Goal: Transaction & Acquisition: Download file/media

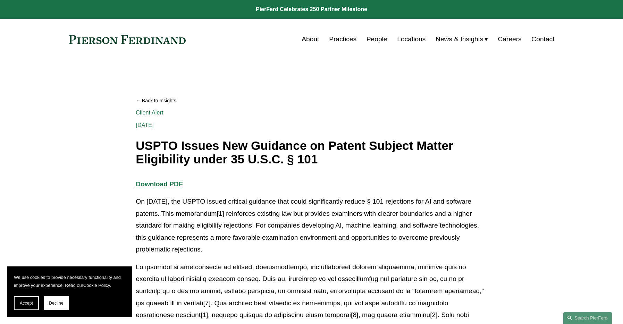
drag, startPoint x: 35, startPoint y: 300, endPoint x: 48, endPoint y: 279, distance: 24.0
click at [35, 300] on button "Accept" at bounding box center [26, 304] width 25 height 14
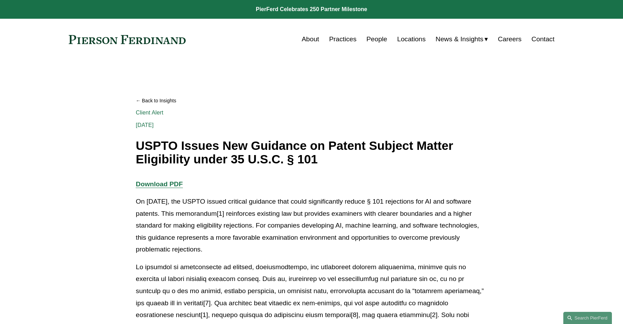
click at [190, 149] on h1 "USPTO Issues New Guidance on Patent Subject Matter Eligibility under 35 U.S.C. …" at bounding box center [312, 152] width 352 height 27
click at [138, 149] on h1 "USPTO Issues New Guidance on Patent Subject Matter Eligibility under 35 U.S.C. …" at bounding box center [312, 152] width 352 height 27
drag, startPoint x: 228, startPoint y: 147, endPoint x: 266, endPoint y: 149, distance: 38.6
click at [279, 150] on h1 "USPTO Issues New Guidance on Patent Subject Matter Eligibility under 35 U.S.C. …" at bounding box center [312, 152] width 352 height 27
click at [154, 144] on h1 "USPTO Issues New Guidance on Patent Subject Matter Eligibility under 35 U.S.C. …" at bounding box center [312, 152] width 352 height 27
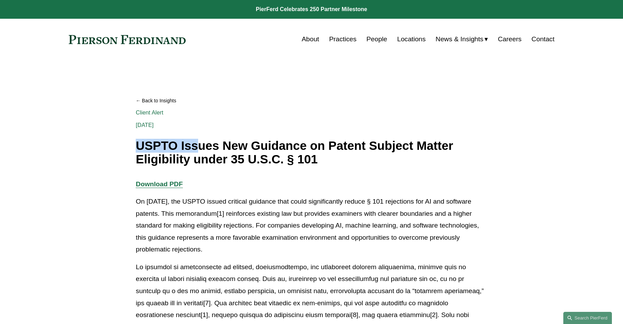
drag, startPoint x: 138, startPoint y: 144, endPoint x: 196, endPoint y: 151, distance: 58.4
click at [196, 151] on h1 "USPTO Issues New Guidance on Patent Subject Matter Eligibility under 35 U.S.C. …" at bounding box center [312, 152] width 352 height 27
click at [172, 186] on strong "Download PDF" at bounding box center [159, 184] width 47 height 7
click at [238, 166] on h1 "USPTO Issues New Guidance on Patent Subject Matter Eligibility under 35 U.S.C. …" at bounding box center [312, 152] width 352 height 27
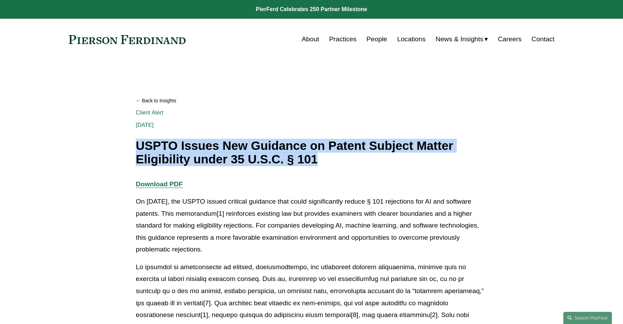
drag, startPoint x: 137, startPoint y: 146, endPoint x: 309, endPoint y: 157, distance: 173.3
click at [334, 160] on h1 "USPTO Issues New Guidance on Patent Subject Matter Eligibility under 35 U.S.C. …" at bounding box center [312, 152] width 352 height 27
copy h1 "USPTO Issues New Guidance on Patent Subject Matter Eligibility under 35 U.S.C. …"
